Goal: Task Accomplishment & Management: Manage account settings

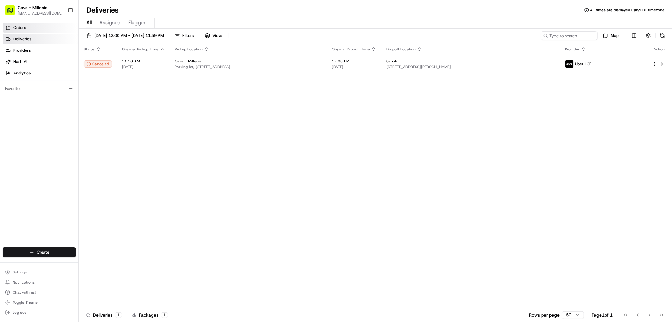
click at [23, 29] on span "Orders" at bounding box center [19, 28] width 13 height 6
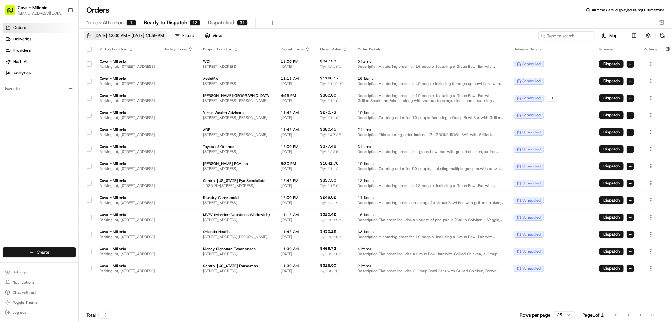
click at [155, 33] on span "[DATE] 12:00 AM - [DATE] 11:59 PM" at bounding box center [129, 36] width 70 height 6
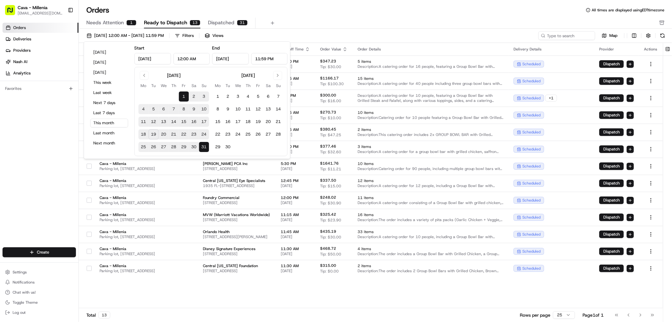
click at [163, 134] on button "20" at bounding box center [164, 134] width 10 height 10
type input "[DATE]"
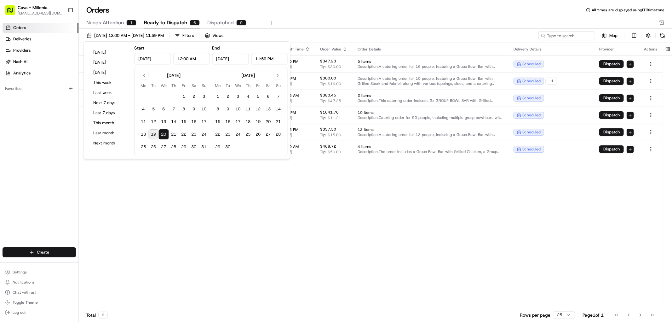
click at [172, 187] on div "Pickup Location Pickup Time Dropoff Location Dropoff Time Order Value Order Det…" at bounding box center [371, 175] width 584 height 265
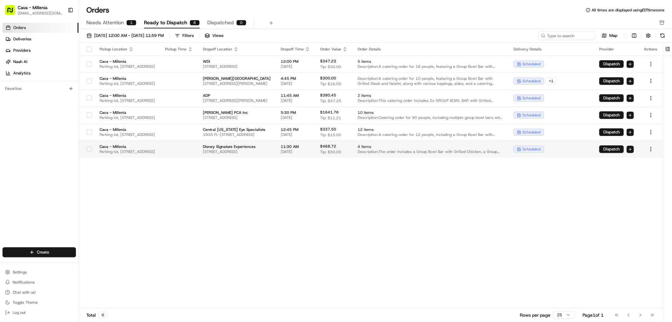
click at [88, 150] on button "button" at bounding box center [89, 148] width 5 height 5
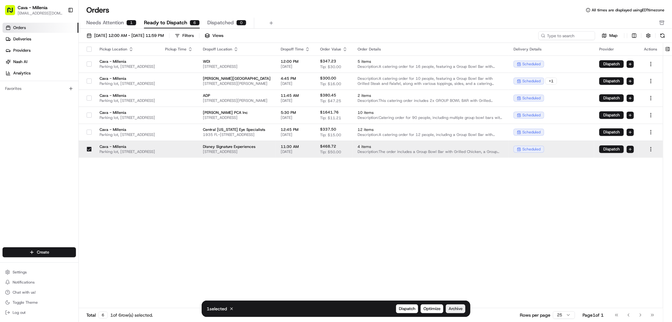
click at [451, 309] on span "Archive" at bounding box center [456, 309] width 14 height 6
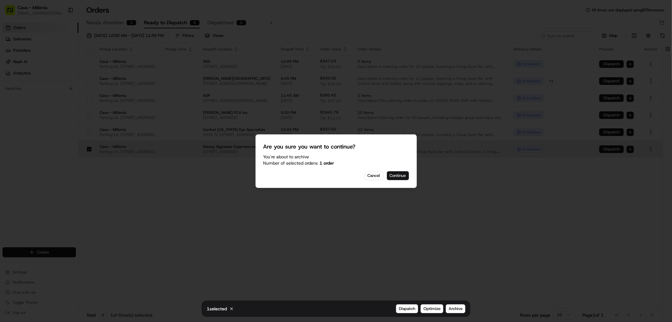
click at [399, 177] on button "Continue" at bounding box center [398, 175] width 22 height 9
